Goal: Information Seeking & Learning: Learn about a topic

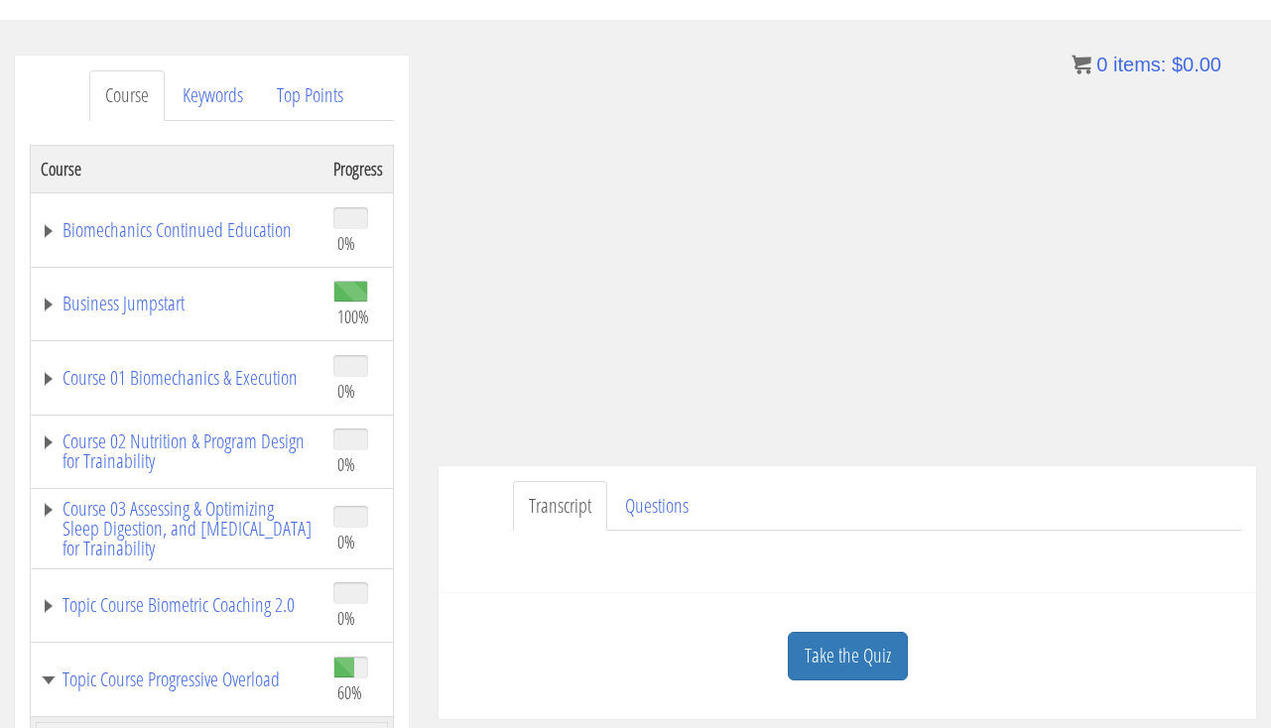
scroll to position [215, 0]
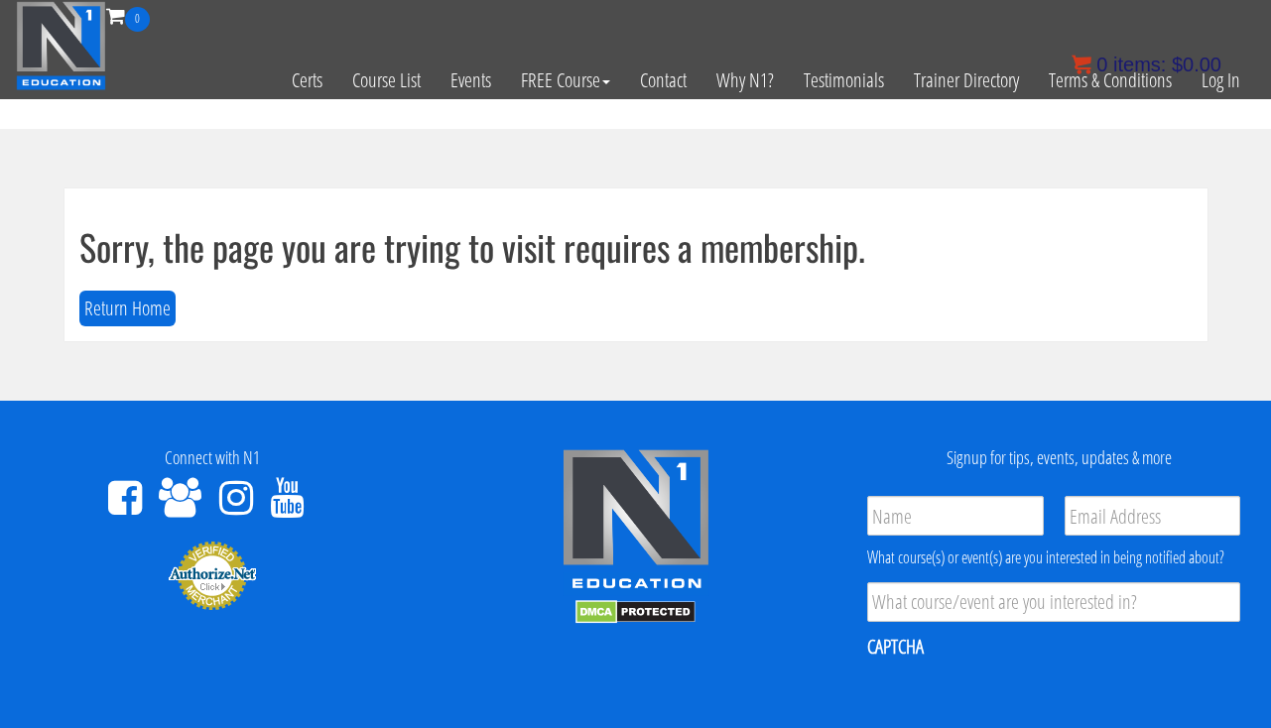
click at [1214, 71] on bdi "$ 0.00" at bounding box center [1197, 65] width 50 height 22
click at [1211, 84] on link "Log In" at bounding box center [1220, 80] width 68 height 97
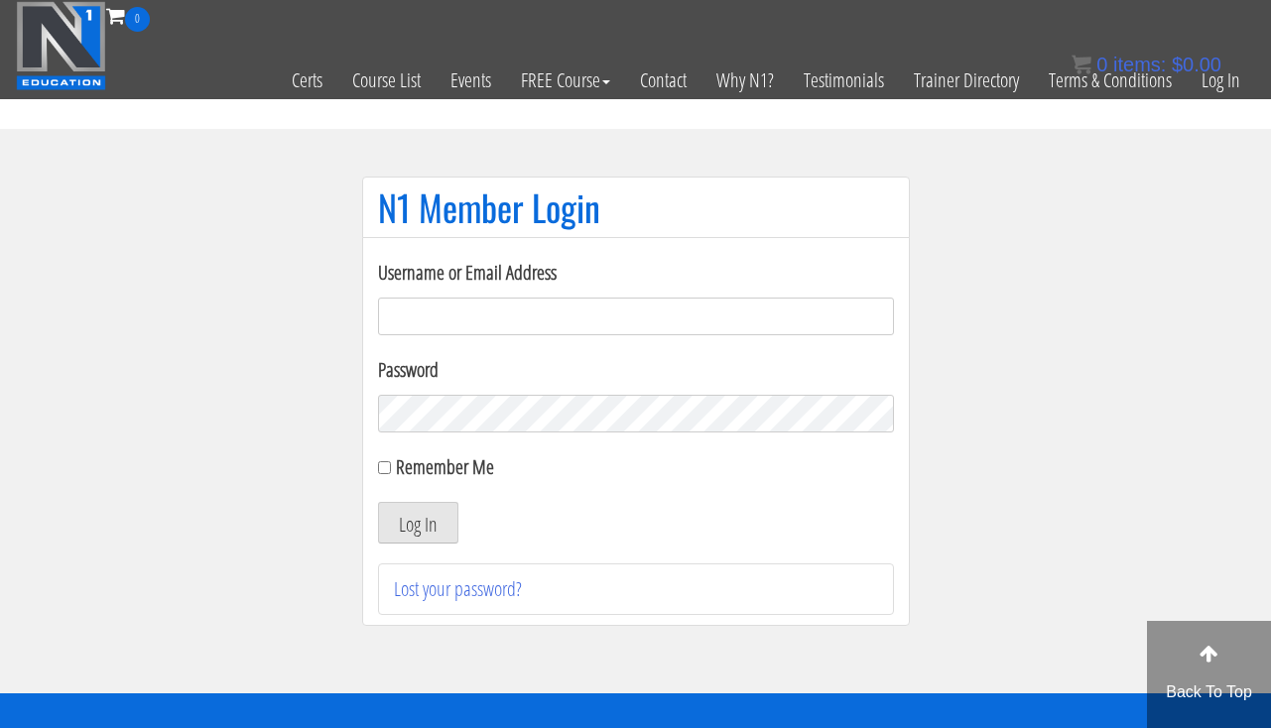
type input "[EMAIL_ADDRESS][DOMAIN_NAME]"
click at [423, 515] on button "Log In" at bounding box center [418, 523] width 80 height 42
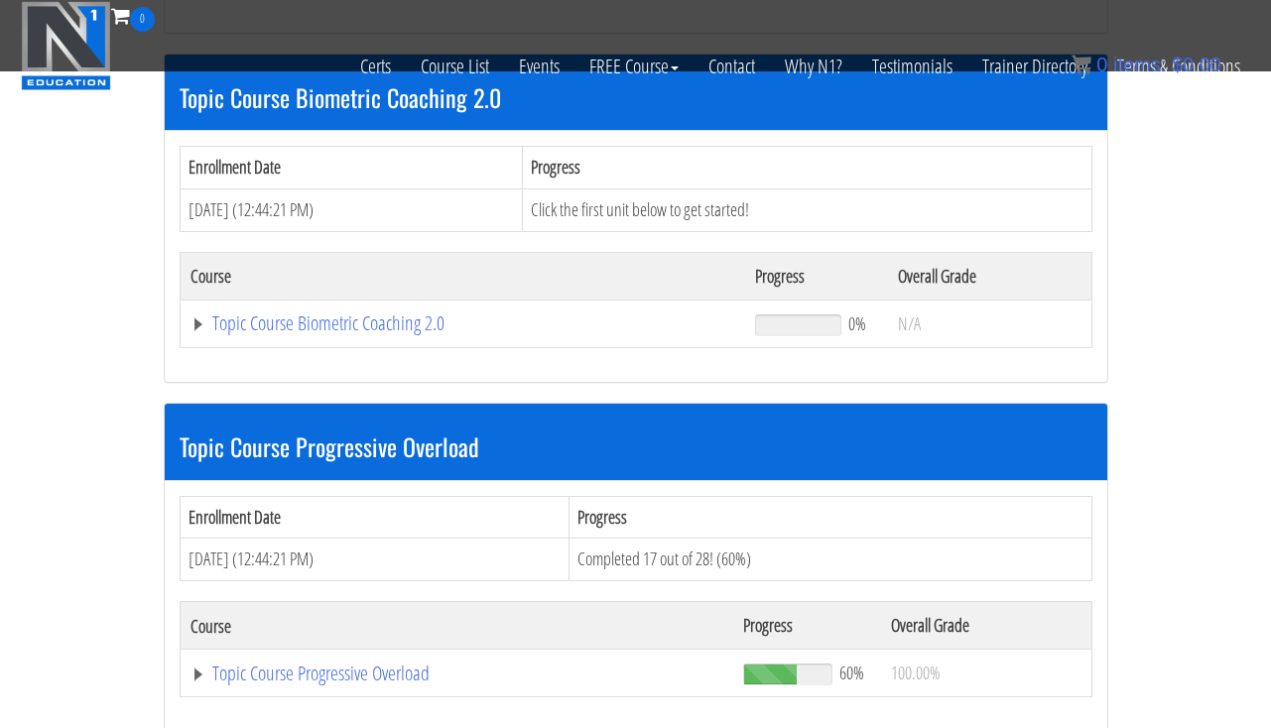
scroll to position [2104, 0]
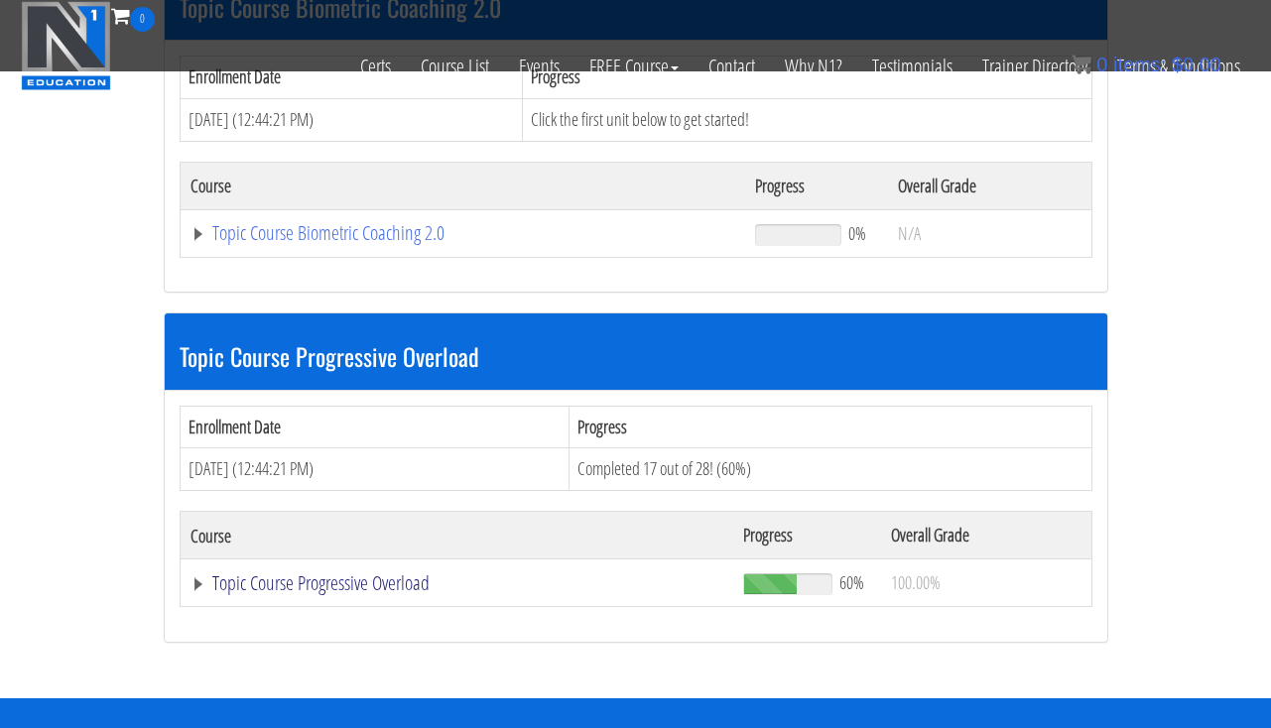
click at [388, 573] on link "Topic Course Progressive Overload" at bounding box center [456, 583] width 533 height 20
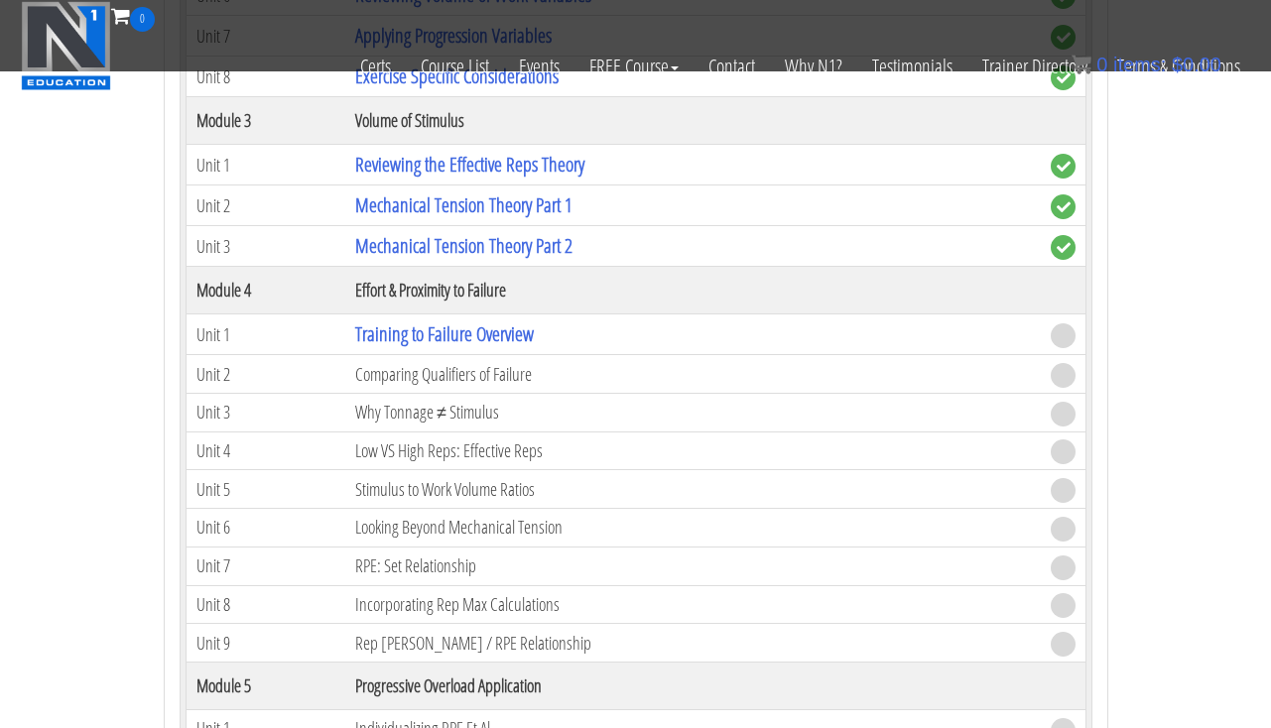
scroll to position [3291, 0]
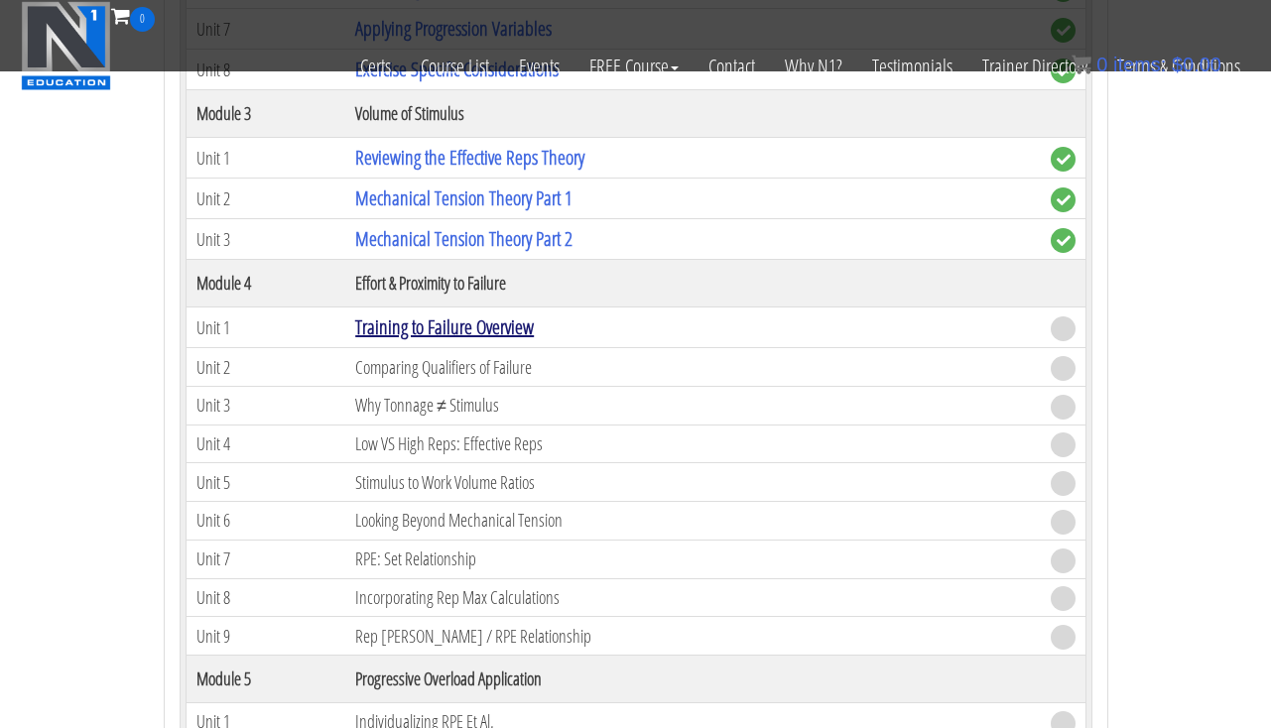
click at [403, 313] on link "Training to Failure Overview" at bounding box center [444, 326] width 179 height 27
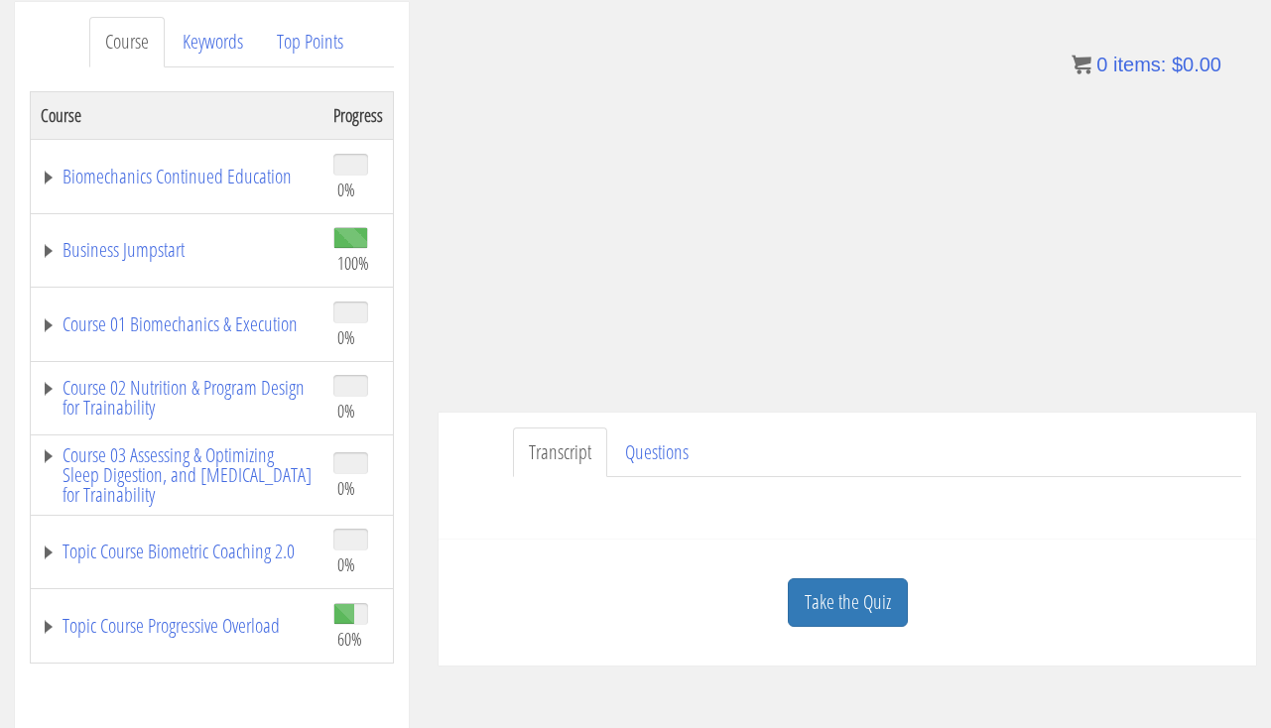
scroll to position [264, 0]
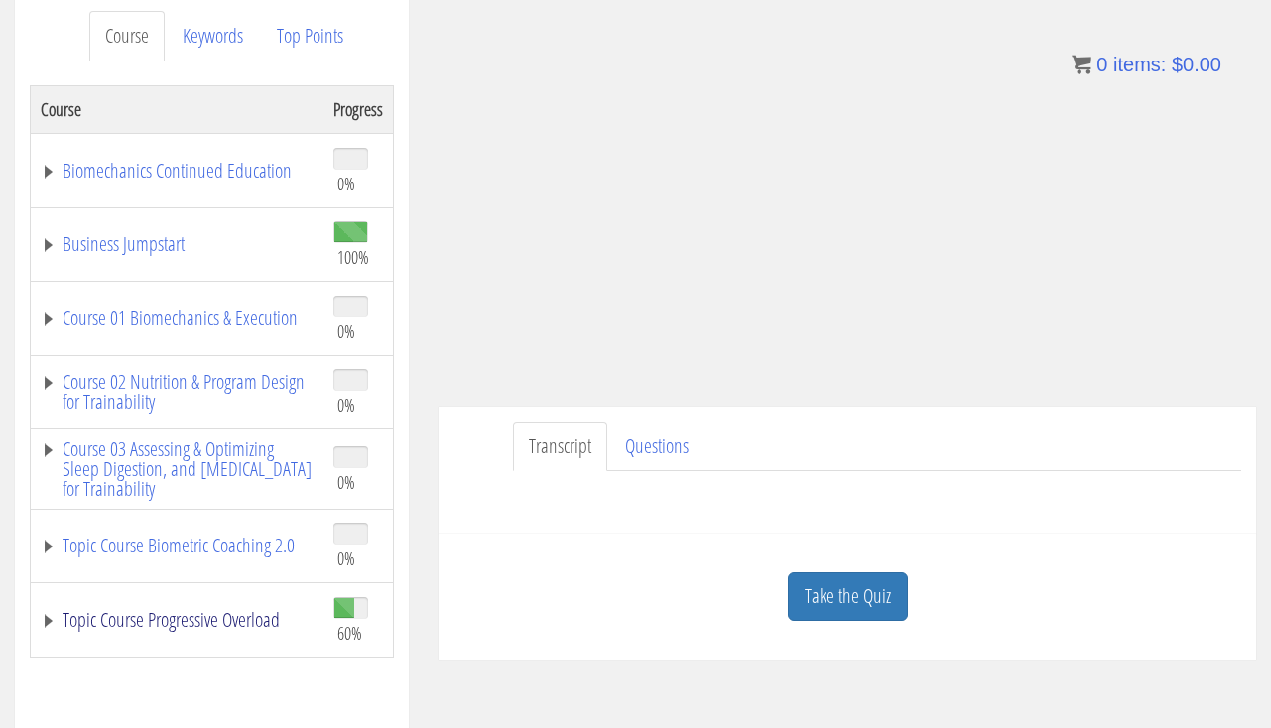
click at [188, 621] on link "Topic Course Progressive Overload" at bounding box center [177, 620] width 273 height 20
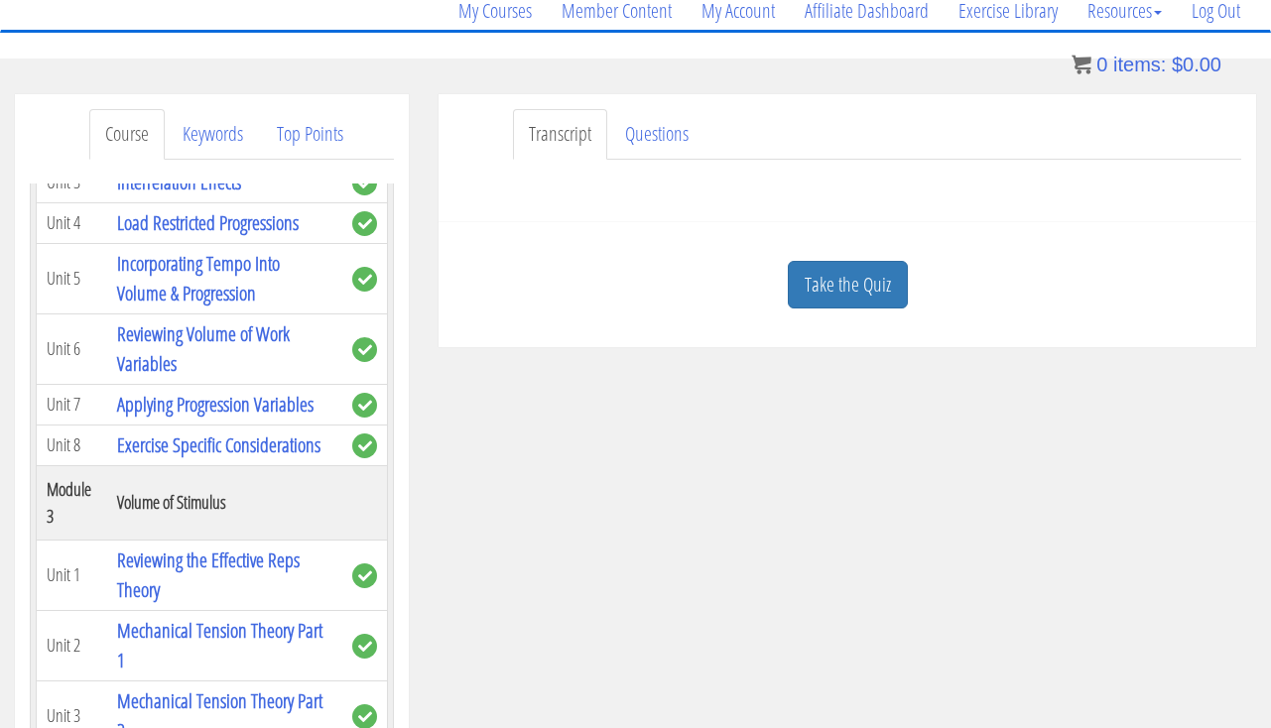
scroll to position [177, 0]
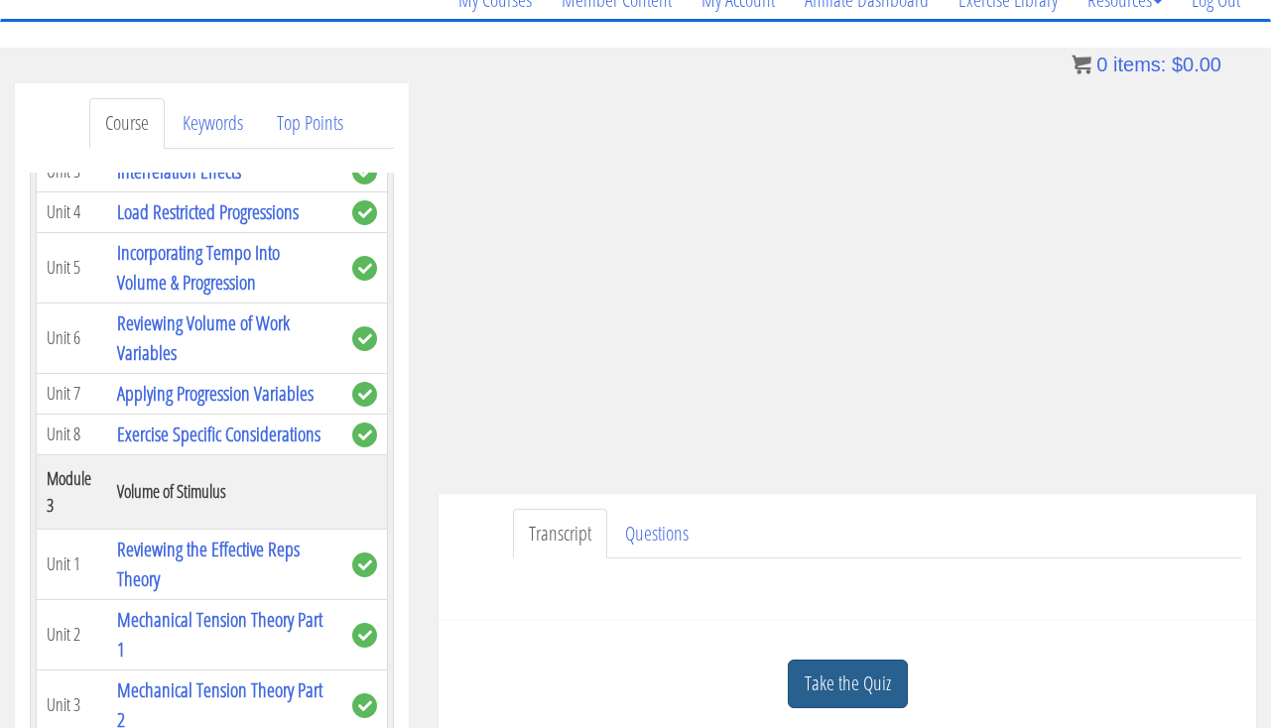
click at [881, 678] on link "Take the Quiz" at bounding box center [848, 684] width 120 height 49
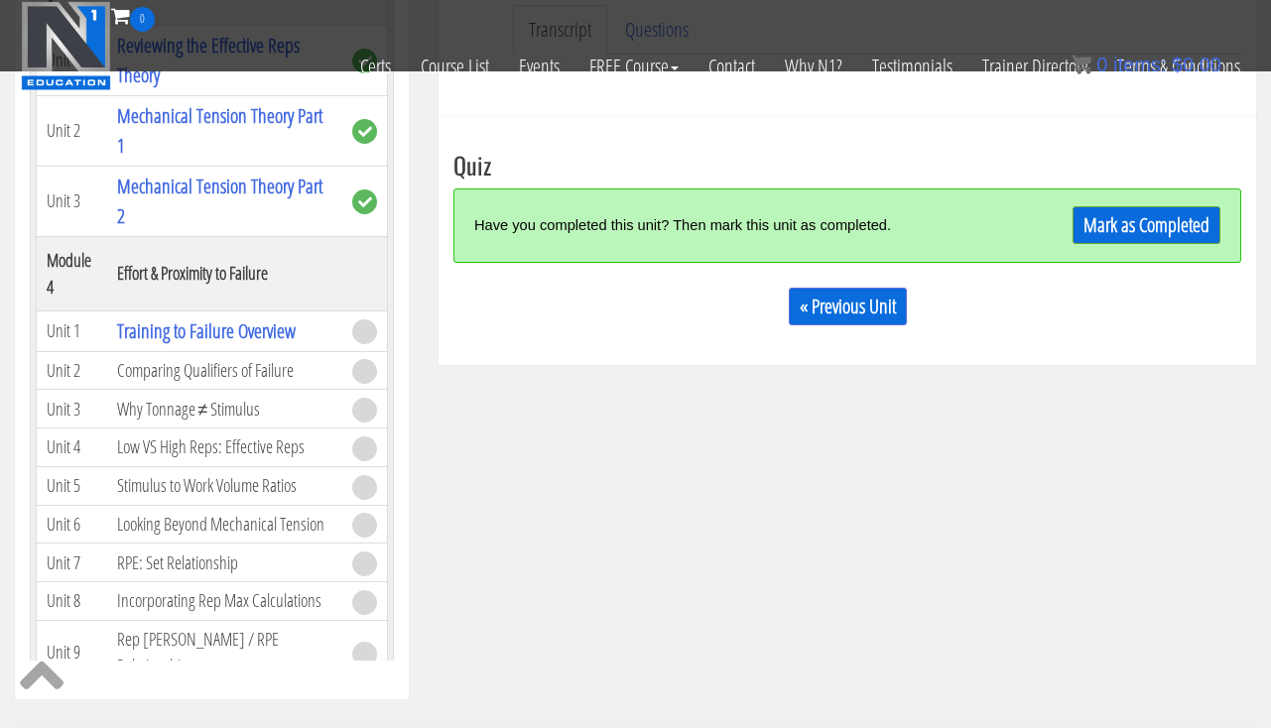
scroll to position [474, 0]
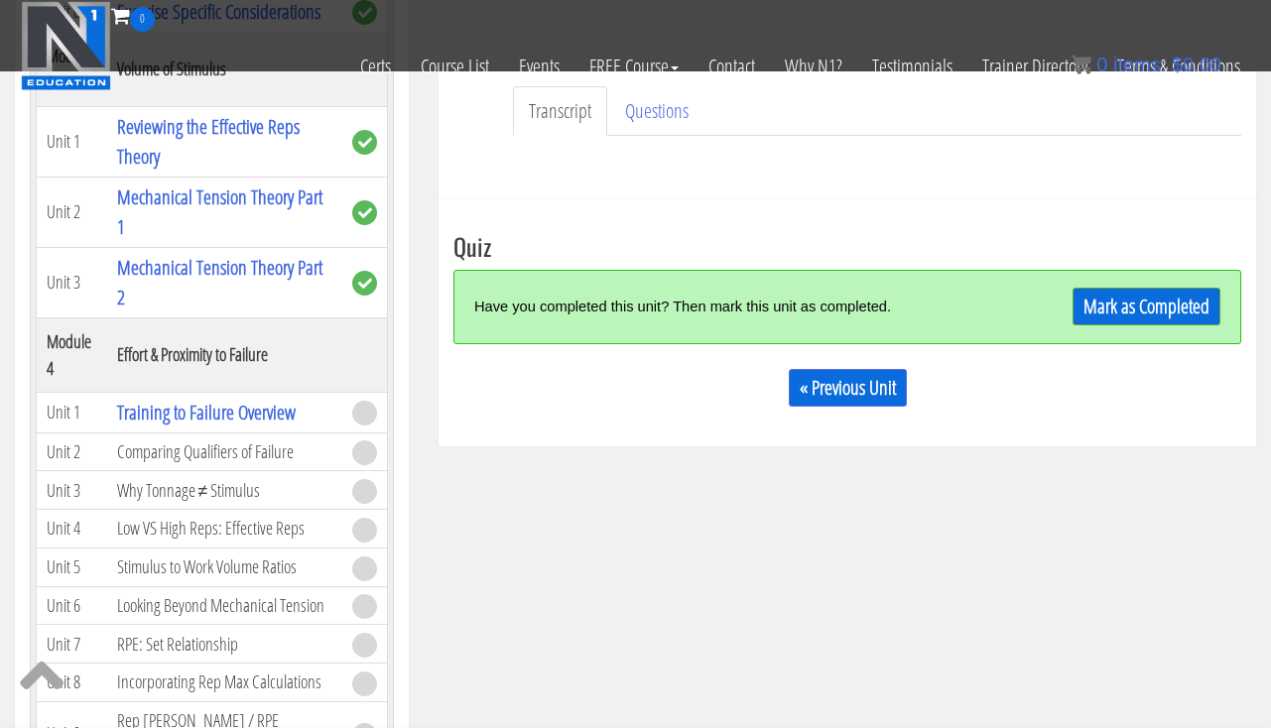
click at [1110, 295] on link "Mark as Completed" at bounding box center [1146, 307] width 148 height 38
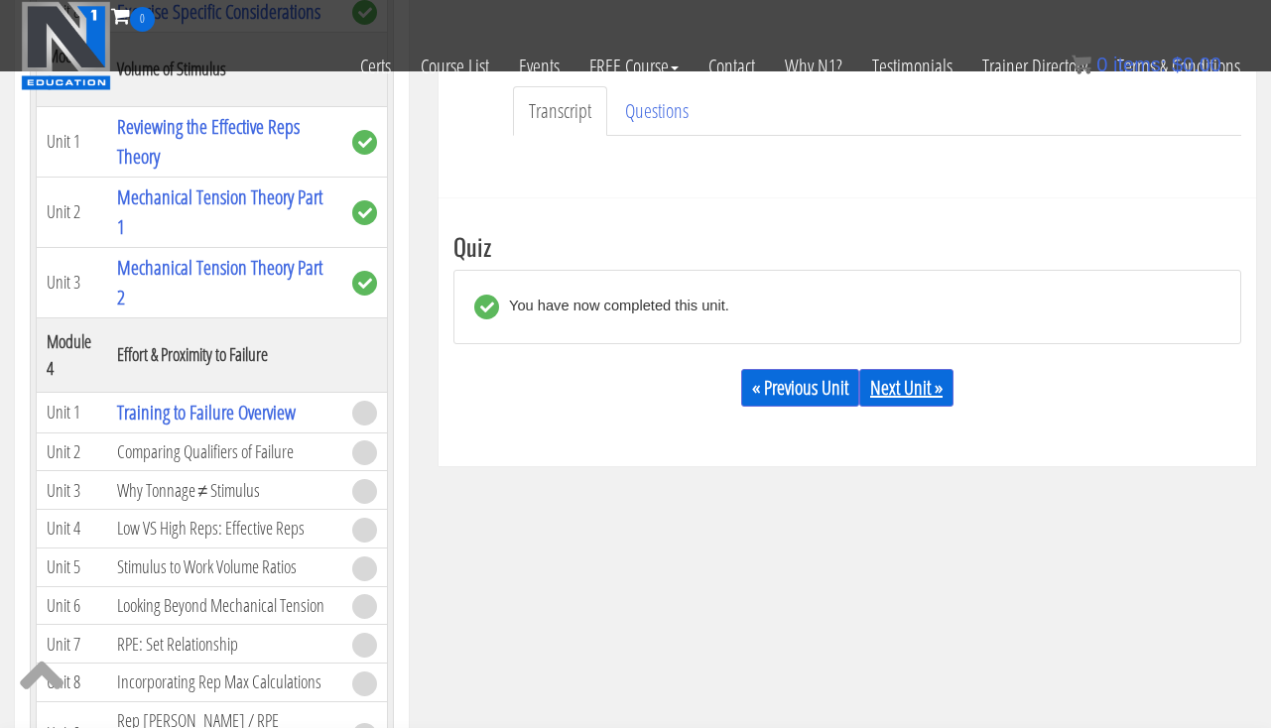
click at [893, 398] on link "Next Unit »" at bounding box center [906, 388] width 94 height 38
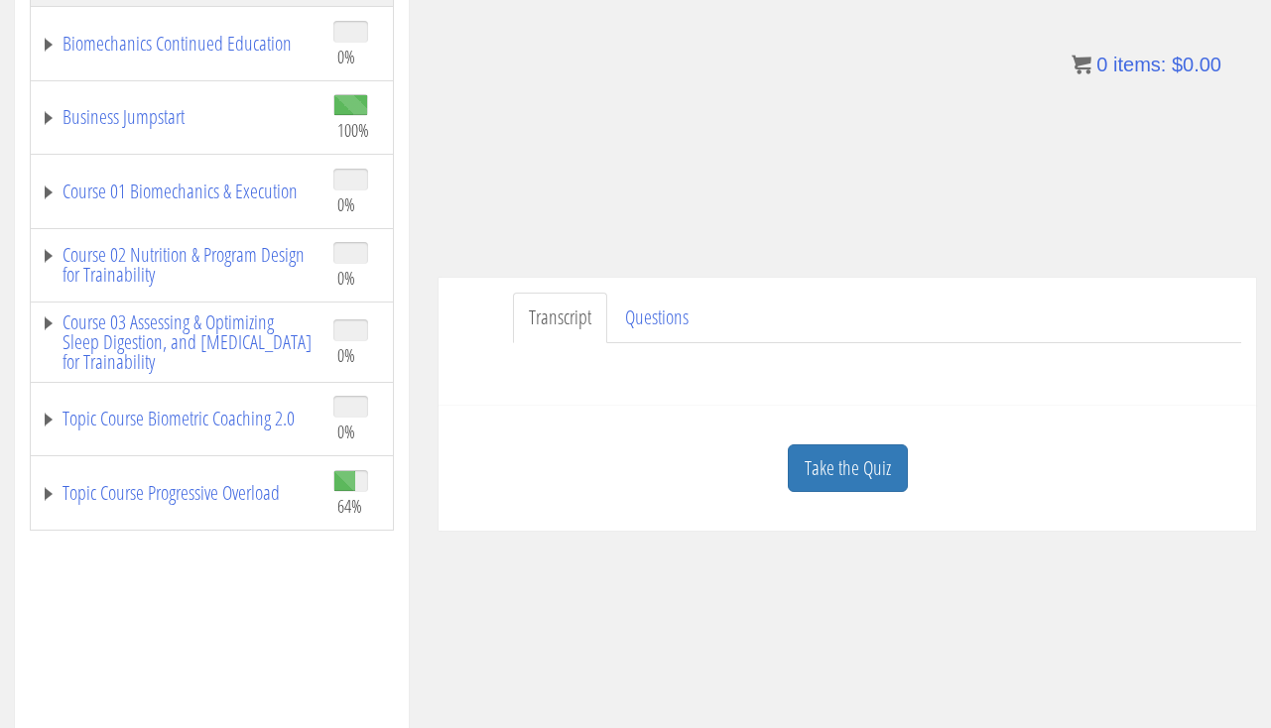
scroll to position [514, 0]
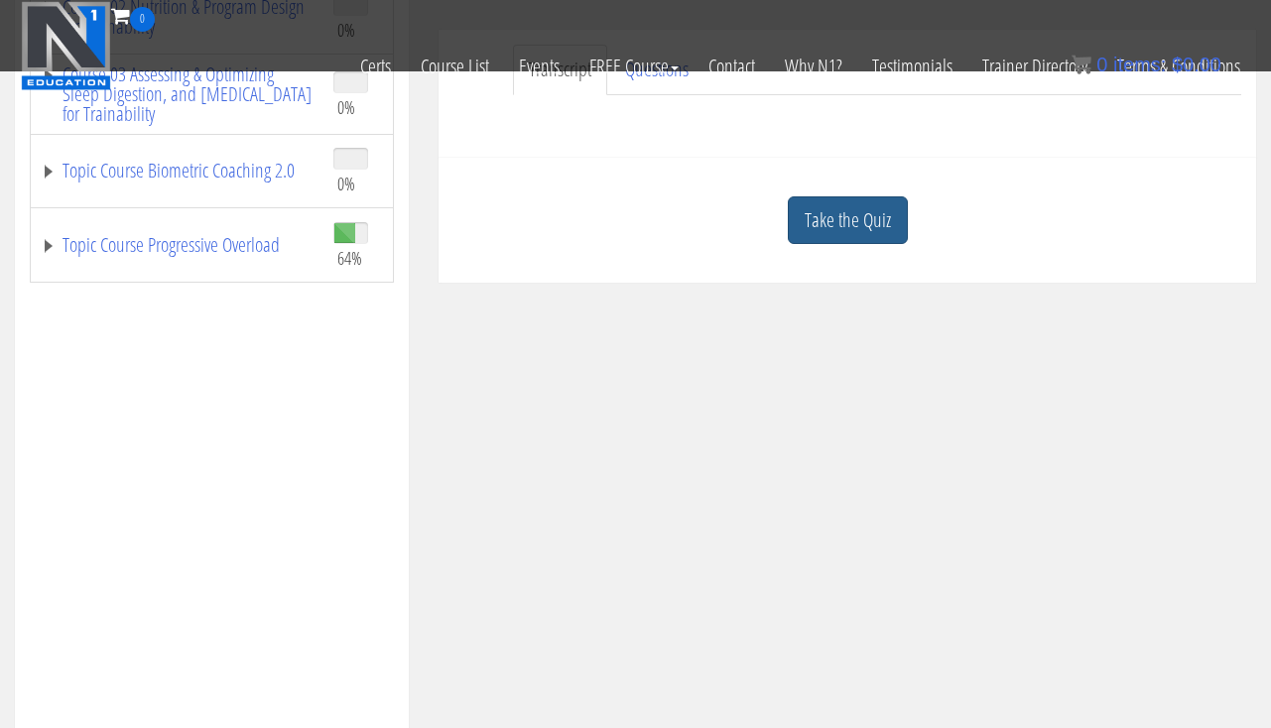
click at [849, 214] on link "Take the Quiz" at bounding box center [848, 220] width 120 height 49
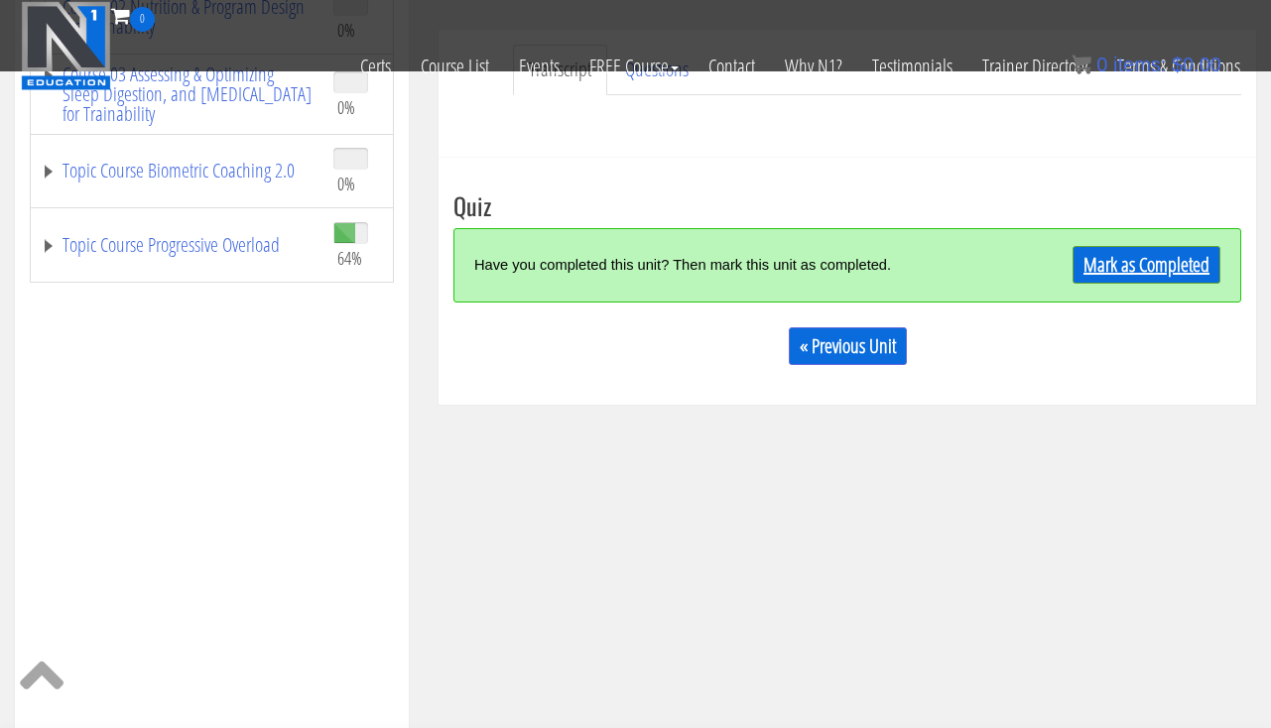
click at [1131, 256] on link "Mark as Completed" at bounding box center [1146, 265] width 148 height 38
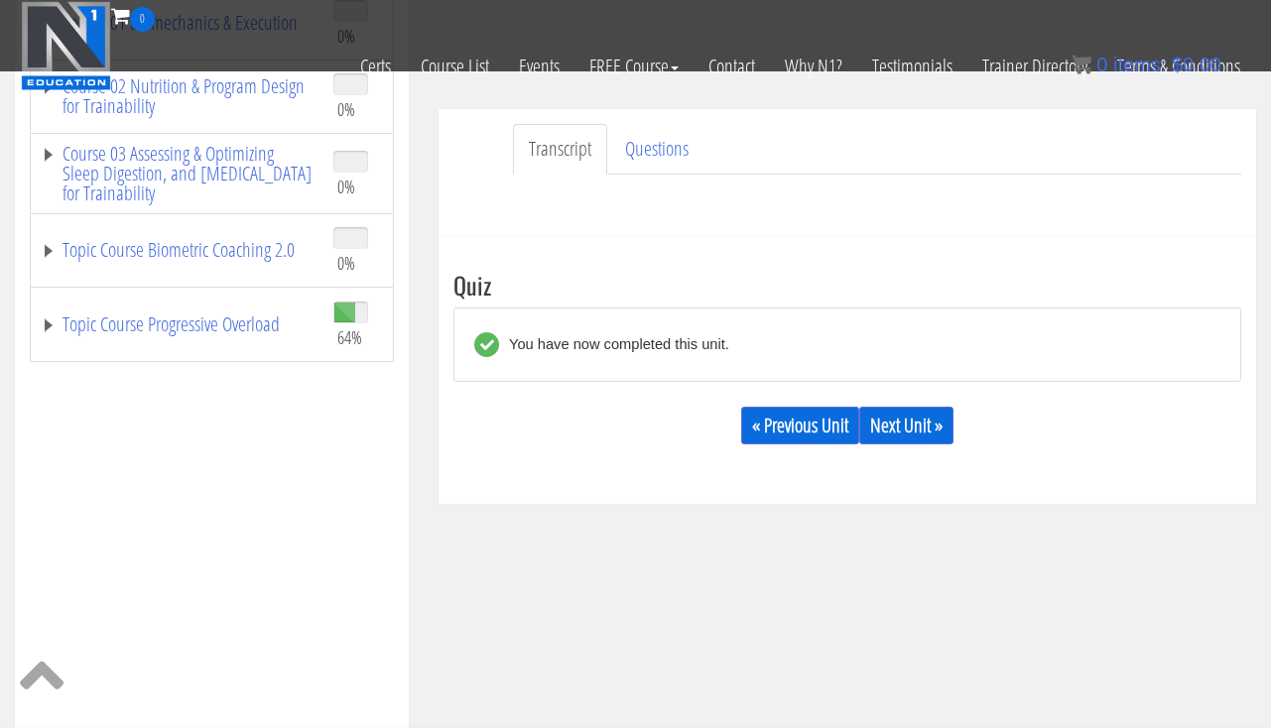
scroll to position [438, 0]
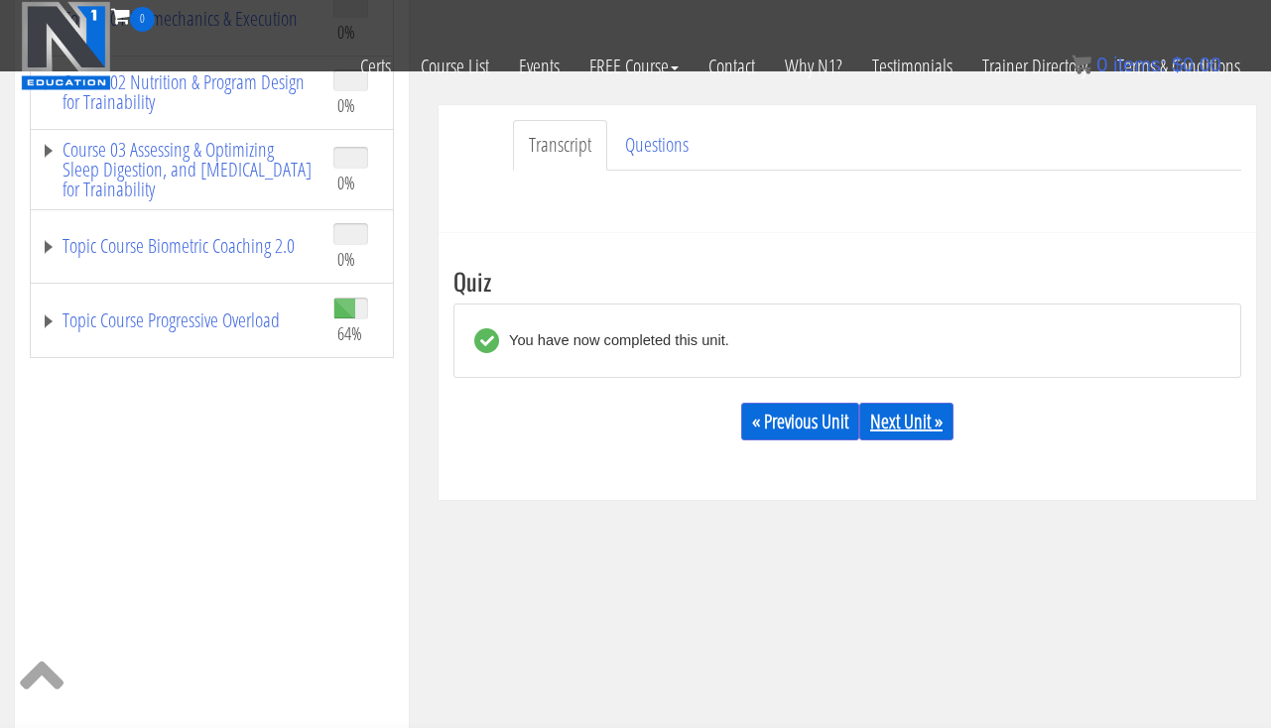
click at [936, 418] on link "Next Unit »" at bounding box center [906, 422] width 94 height 38
